Goal: Information Seeking & Learning: Learn about a topic

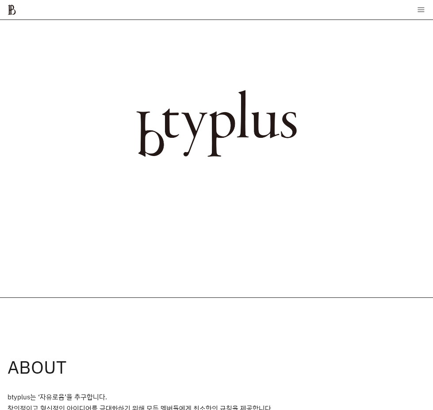
scroll to position [399, 0]
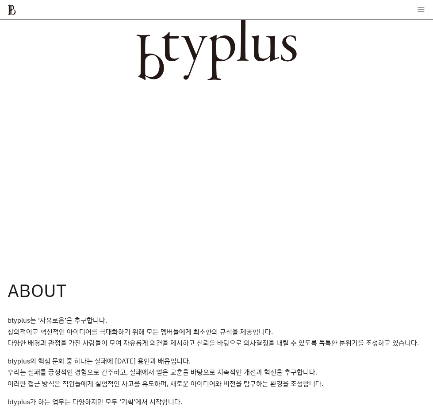
click at [68, 225] on div "ABOUT btyplus는 ‘자유로움’을 추구합니다. 창의적이고 혁신적인 아이디어를 극대화하기 위해 모든 멤버들에게 최소한의 규칙을 제공합니다…" at bounding box center [216, 352] width 433 height 263
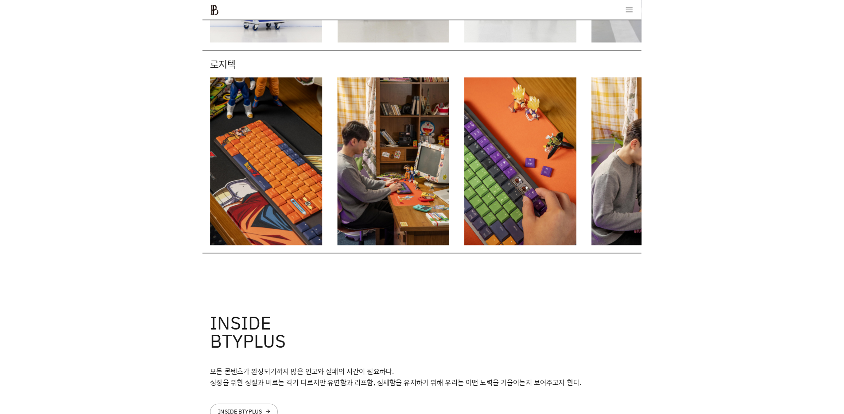
scroll to position [1420, 0]
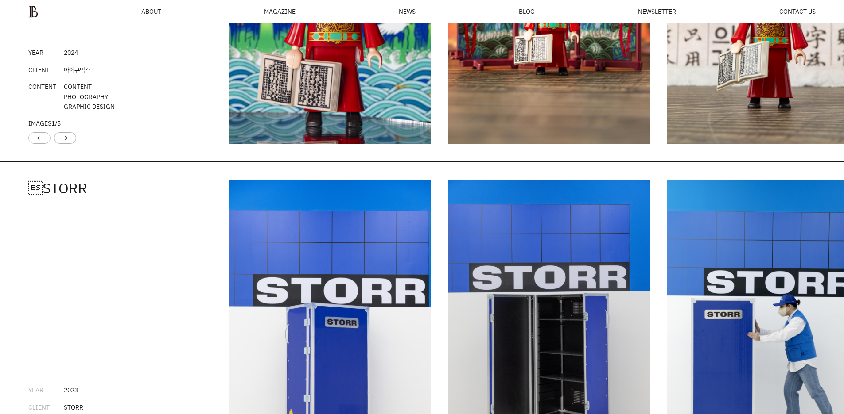
click at [397, 302] on img "1 / 5" at bounding box center [329, 331] width 201 height 302
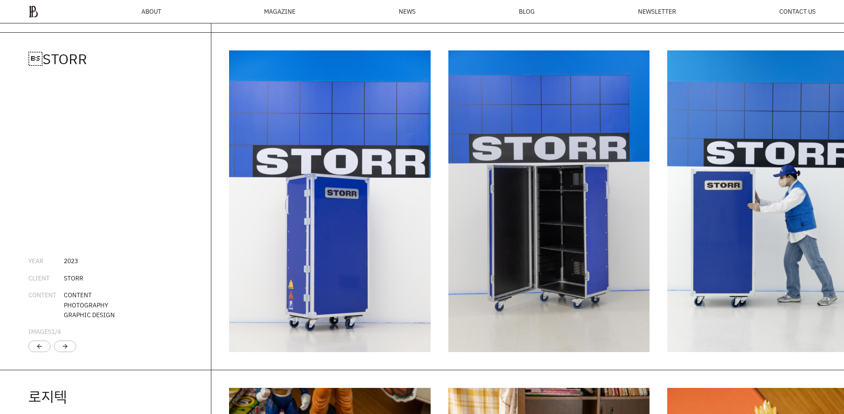
scroll to position [1553, 0]
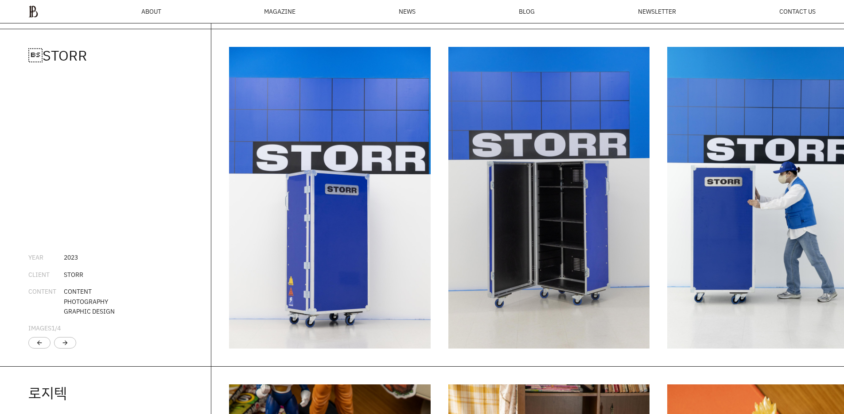
click at [76, 333] on li "IMAGES 1 / 4" at bounding box center [105, 329] width 154 height 10
click at [78, 312] on div "CONTENT PHOTOGRAPHY GRAPHIC DESIGN" at bounding box center [89, 302] width 51 height 30
click at [62, 349] on div "arrow_forward" at bounding box center [65, 343] width 22 height 12
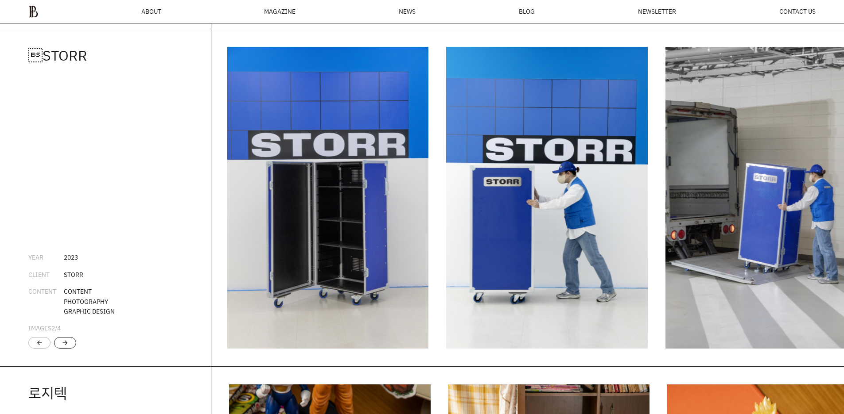
click at [62, 349] on div "arrow_forward" at bounding box center [65, 343] width 22 height 12
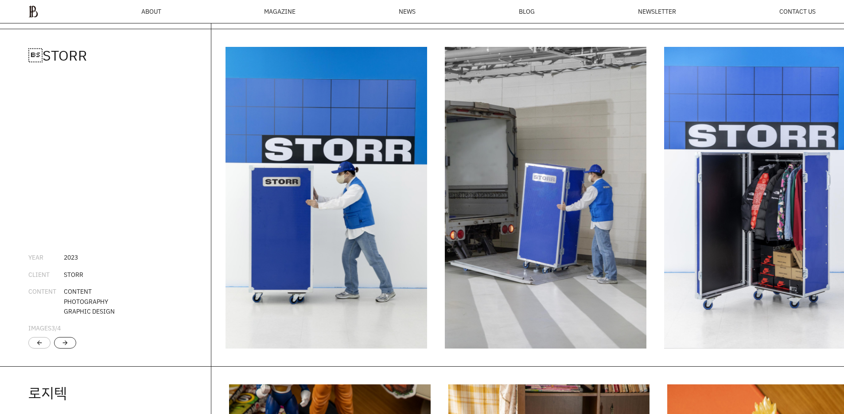
click at [62, 349] on div "arrow_forward" at bounding box center [65, 343] width 22 height 12
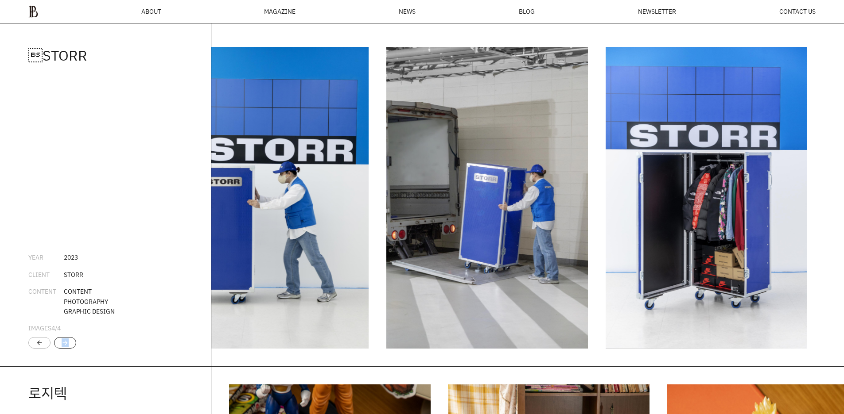
click at [62, 349] on div "arrow_forward" at bounding box center [65, 343] width 22 height 12
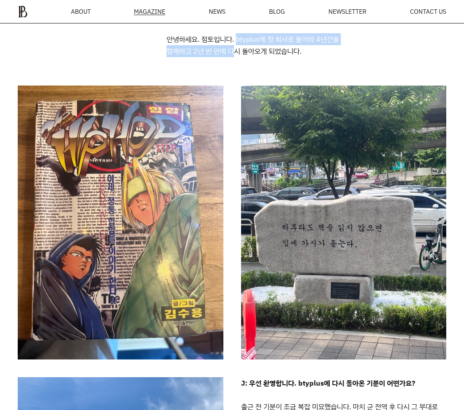
drag, startPoint x: 236, startPoint y: 40, endPoint x: 236, endPoint y: 62, distance: 21.7
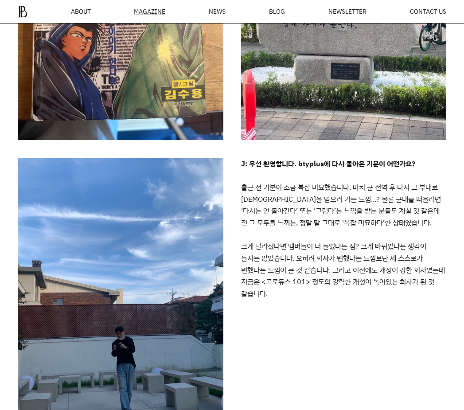
scroll to position [1095, 0]
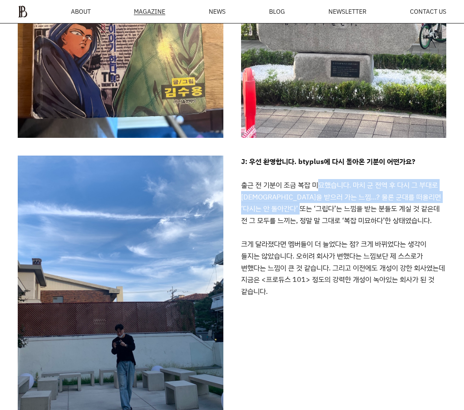
drag, startPoint x: 319, startPoint y: 183, endPoint x: 315, endPoint y: 205, distance: 22.5
click at [315, 205] on p "J: 우선 환영합니다. btyplus에 다시 돌아온 기분이 어떤가요? 출근 전 기분이 조금 복잡 미묘했습니다. 마치 군 전역 후 다시 그 부대…" at bounding box center [343, 292] width 205 height 274
click at [383, 201] on p "J: 우선 환영합니다. btyplus에 다시 돌아온 기분이 어떤가요? 출근 전 기분이 조금 복잡 미묘했습니다. 마치 군 전역 후 다시 그 부대…" at bounding box center [343, 292] width 205 height 274
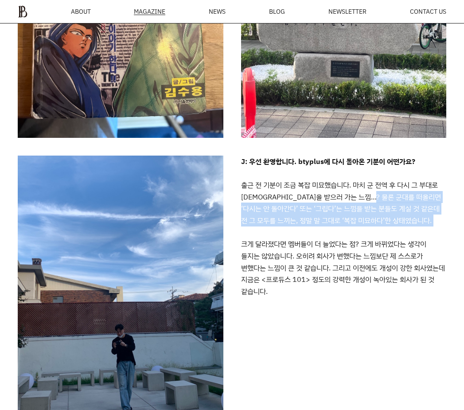
drag, startPoint x: 392, startPoint y: 199, endPoint x: 387, endPoint y: 227, distance: 28.7
click at [387, 227] on p "J: 우선 환영합니다. btyplus에 다시 돌아온 기분이 어떤가요? 출근 전 기분이 조금 복잡 미묘했습니다. 마치 군 전역 후 다시 그 부대…" at bounding box center [343, 292] width 205 height 274
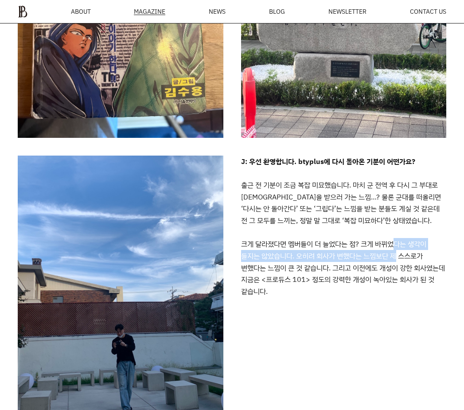
drag, startPoint x: 395, startPoint y: 243, endPoint x: 395, endPoint y: 258, distance: 14.6
click at [395, 258] on p "J: 우선 환영합니다. btyplus에 다시 돌아온 기분이 어떤가요? 출근 전 기분이 조금 복잡 미묘했습니다. 마치 군 전역 후 다시 그 부대…" at bounding box center [343, 292] width 205 height 274
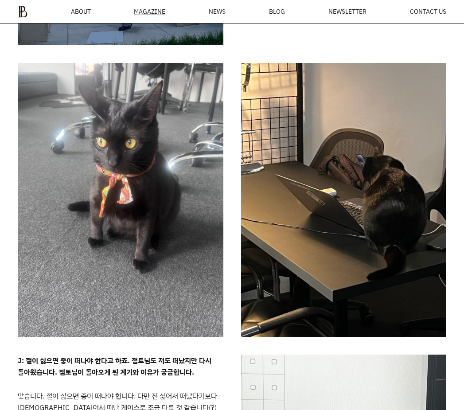
scroll to position [1582, 0]
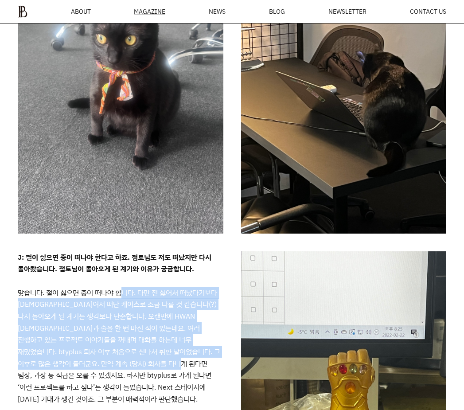
drag, startPoint x: 120, startPoint y: 297, endPoint x: 172, endPoint y: 365, distance: 85.6
click at [172, 365] on p "J: 절이 싫으면 중이 떠나야 한다고 하죠. 점토님도 저도 떠났지만 다시 돌아왔습니다. 점토님이 돌아오게 된 계기와 이유가 궁금합니다. J: …" at bounding box center [120, 388] width 205 height 274
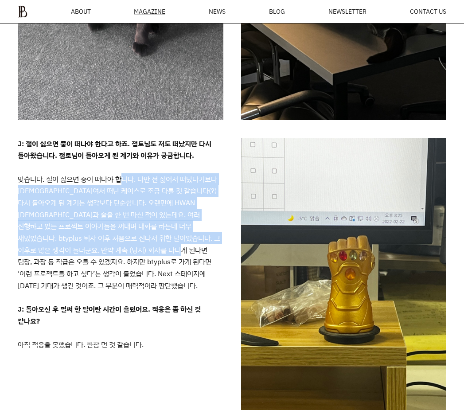
scroll to position [1714, 0]
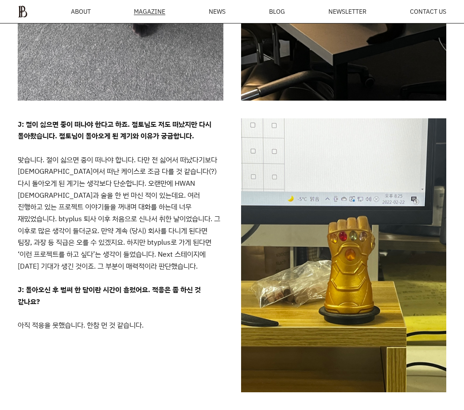
click at [205, 248] on p "J: 절이 싫으면 중이 떠나야 한다고 하죠. 점토님도 저도 떠났지만 다시 돌아왔습니다. 점토님이 돌아오게 된 계기와 이유가 궁금합니다. J: …" at bounding box center [120, 255] width 205 height 274
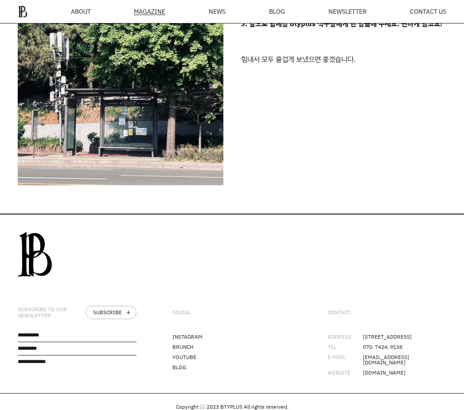
scroll to position [2805, 0]
